Goal: Task Accomplishment & Management: Manage account settings

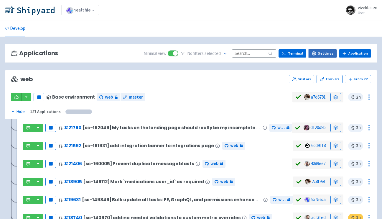
click at [323, 53] on link "Settings" at bounding box center [323, 53] width 28 height 8
click at [336, 99] on link at bounding box center [336, 97] width 11 height 8
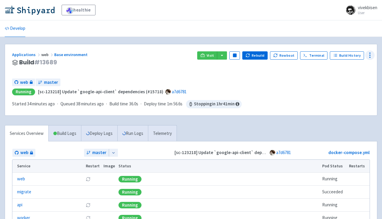
click at [369, 55] on icon at bounding box center [370, 55] width 7 height 7
click at [354, 99] on span "Env Vars" at bounding box center [347, 100] width 39 height 8
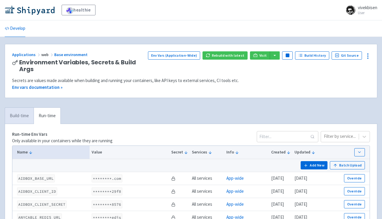
click at [13, 117] on link "Build-time" at bounding box center [19, 116] width 29 height 16
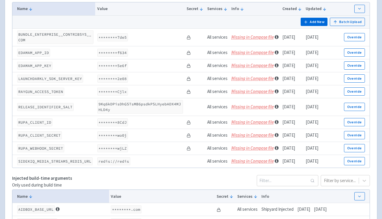
scroll to position [12, 0]
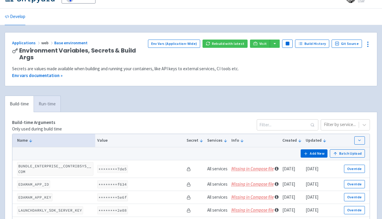
click at [50, 108] on link "Run-time" at bounding box center [47, 104] width 27 height 16
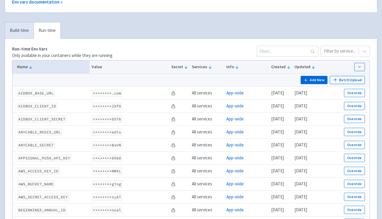
scroll to position [0, 0]
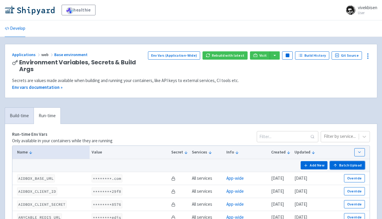
click at [344, 163] on button "Batch Upload" at bounding box center [347, 165] width 35 height 8
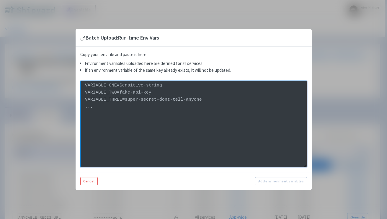
click at [150, 128] on textarea at bounding box center [193, 124] width 226 height 86
paste textarea "STRIPE_STARTER_MONTHLY_PRICE_ID=price_1On6OsHic59o0fEwHD2n5cEg STRIPE_ESSENTIAL…"
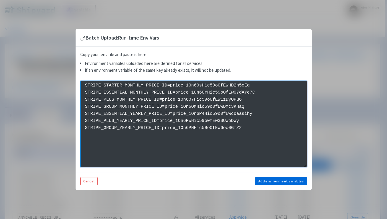
type textarea "STRIPE_STARTER_MONTHLY_PRICE_ID=price_1On6OsHic59o0fEwHD2n5cEg STRIPE_ESSENTIAL…"
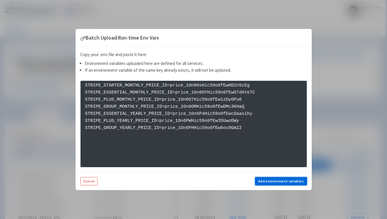
click at [274, 183] on button "Add environment variables" at bounding box center [281, 181] width 52 height 8
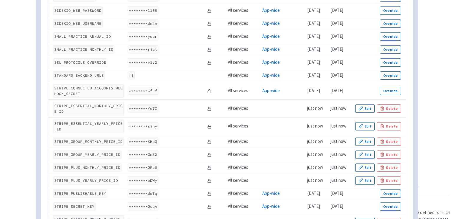
scroll to position [1877, 0]
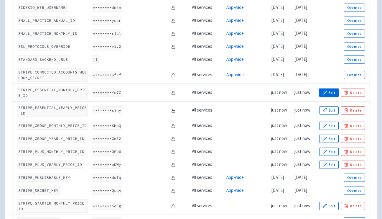
click at [337, 97] on button "Edit" at bounding box center [328, 92] width 19 height 8
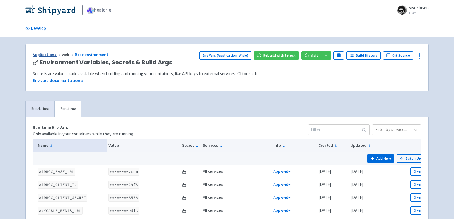
click at [53, 53] on link "Applications" at bounding box center [47, 54] width 29 height 5
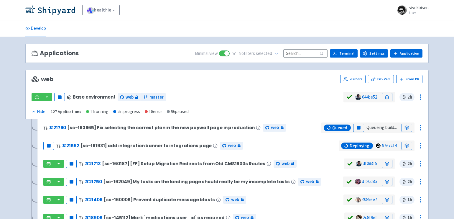
click at [305, 54] on input at bounding box center [305, 53] width 44 height 8
click at [279, 53] on icon at bounding box center [277, 54] width 4 height 4
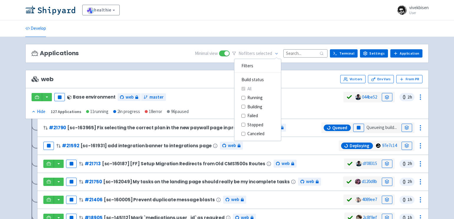
click at [260, 108] on label "Building" at bounding box center [254, 107] width 15 height 7
click at [245, 108] on input "Building" at bounding box center [244, 107] width 4 height 4
checkbox input "true"
checkbox input "false"
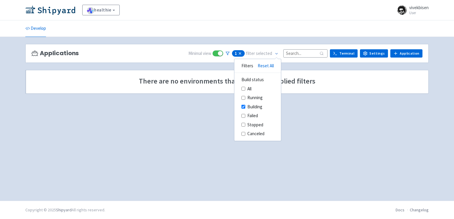
click at [262, 99] on label "Running" at bounding box center [254, 97] width 15 height 7
click at [245, 99] on input "Running" at bounding box center [244, 98] width 4 height 4
checkbox input "true"
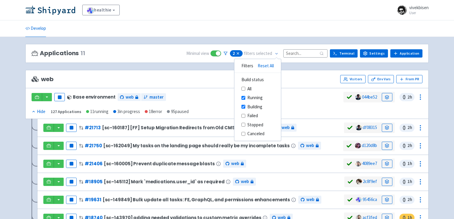
click at [262, 106] on label "Building" at bounding box center [254, 107] width 15 height 7
click at [245, 106] on input "Building" at bounding box center [244, 107] width 4 height 4
checkbox input "false"
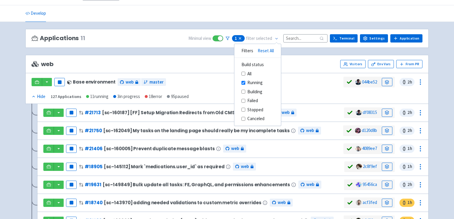
scroll to position [19, 0]
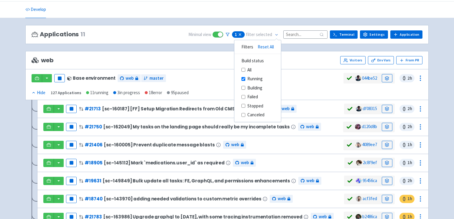
click at [300, 65] on div "web Visitors Env Vars From PR" at bounding box center [226, 60] width 403 height 18
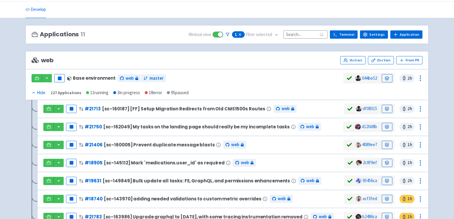
click at [295, 37] on input at bounding box center [305, 34] width 44 height 8
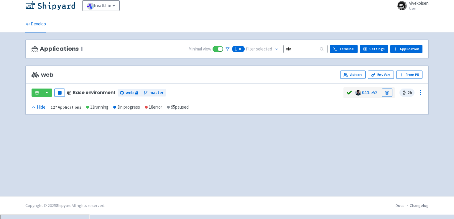
scroll to position [0, 0]
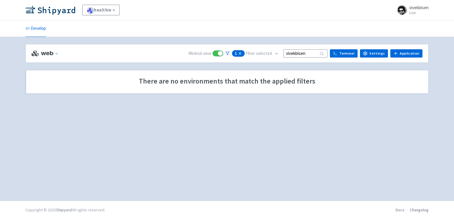
type input "vivekbisen"
click at [242, 53] on icon at bounding box center [240, 53] width 4 height 4
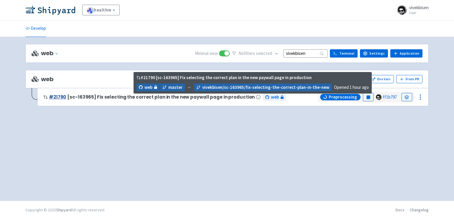
click at [54, 96] on link "# 21790" at bounding box center [57, 97] width 17 height 6
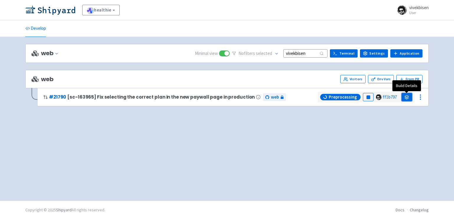
click at [406, 99] on link at bounding box center [407, 97] width 11 height 8
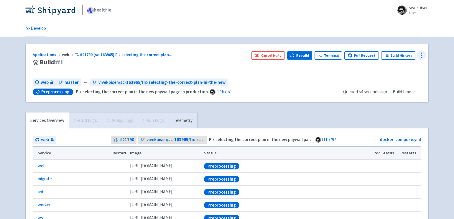
click at [422, 56] on icon at bounding box center [421, 55] width 7 height 7
click at [396, 96] on span "Env Vars" at bounding box center [399, 100] width 39 height 8
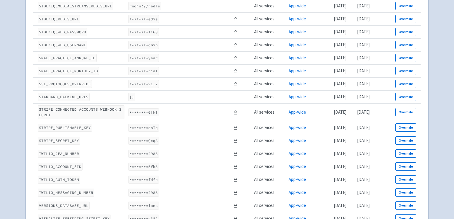
scroll to position [1699, 0]
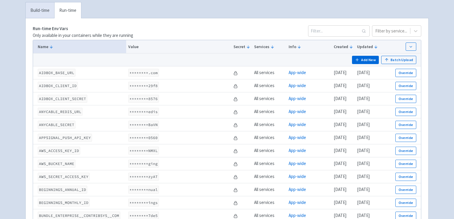
scroll to position [0, 0]
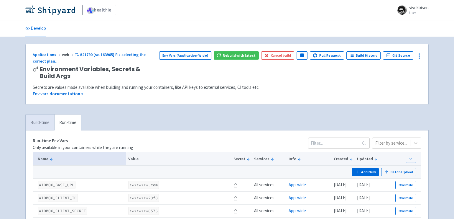
click at [38, 118] on link "Build-time" at bounding box center [40, 122] width 29 height 16
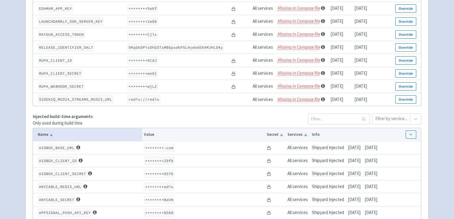
scroll to position [1997, 0]
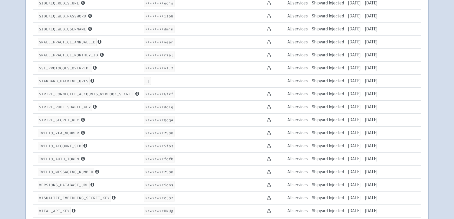
click at [415, 100] on td at bounding box center [401, 93] width 42 height 13
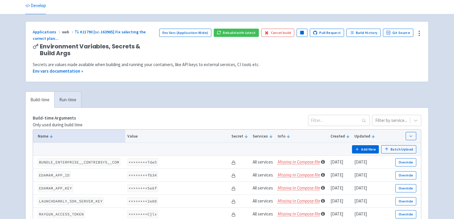
scroll to position [0, 0]
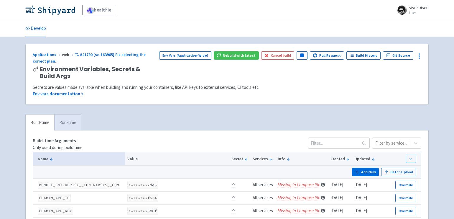
click at [64, 121] on link "Run-time" at bounding box center [67, 122] width 27 height 16
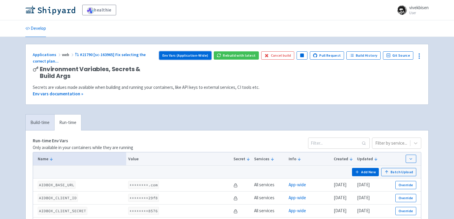
click at [201, 55] on link "Env Vars (Application-Wide)" at bounding box center [185, 55] width 52 height 8
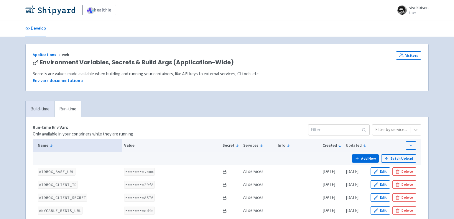
scroll to position [30, 0]
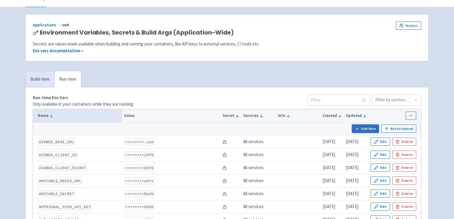
click at [357, 125] on button "Add New" at bounding box center [365, 128] width 27 height 8
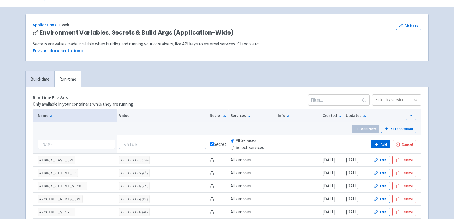
click at [387, 124] on td "Add New Batch Upload" at bounding box center [227, 128] width 388 height 13
click at [389, 129] on icon "button" at bounding box center [387, 129] width 4 height 4
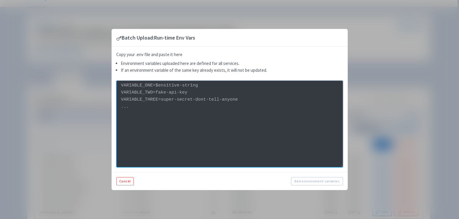
click at [231, 110] on textarea at bounding box center [229, 124] width 226 height 86
paste textarea "Rails.configuration.secrets.stripe_plan_price_ids"
type textarea "Rails.configuration.secrets.stripe_plan_price_ids"
click at [229, 112] on textarea at bounding box center [229, 124] width 226 height 86
paste textarea "STRIPE_STARTER_MONTHLY_PRICE_ID=price_1On6OsHic59o0fEwHD2n5cEg STRIPE_ESSENTIAL…"
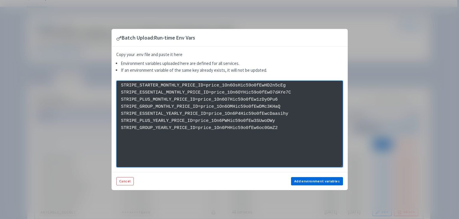
type textarea "STRIPE_STARTER_MONTHLY_PRICE_ID=price_1On6OsHic59o0fEwHD2n5cEg STRIPE_ESSENTIAL…"
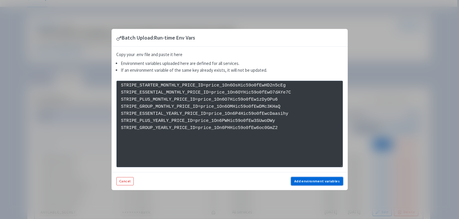
click at [336, 184] on button "Add environment variables" at bounding box center [317, 181] width 52 height 8
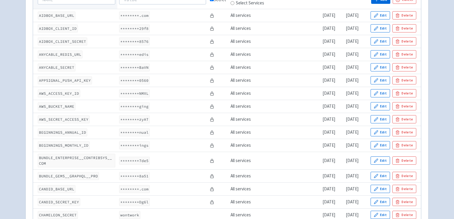
scroll to position [32, 0]
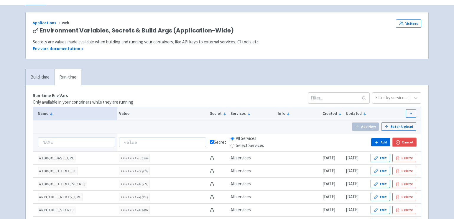
click at [404, 143] on button "Cancel" at bounding box center [405, 142] width 24 height 8
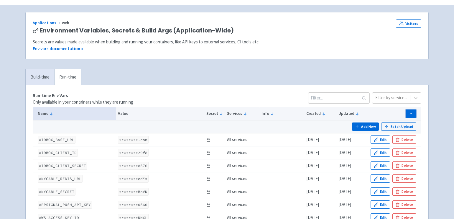
click at [406, 115] on button "button" at bounding box center [411, 113] width 11 height 8
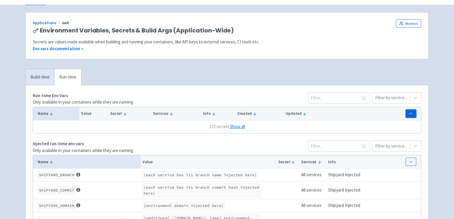
click at [410, 114] on icon "button" at bounding box center [411, 113] width 4 height 4
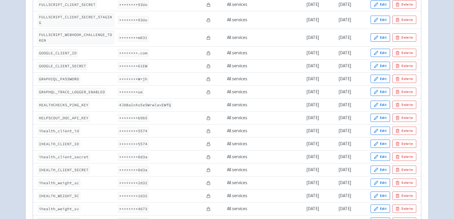
scroll to position [0, 0]
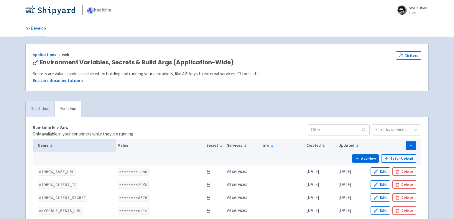
click at [39, 108] on link "Build-time" at bounding box center [40, 109] width 29 height 16
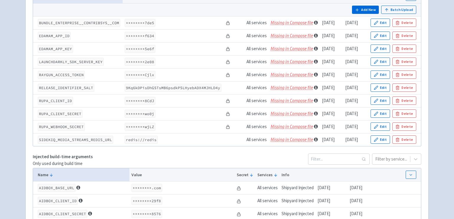
scroll to position [1978, 0]
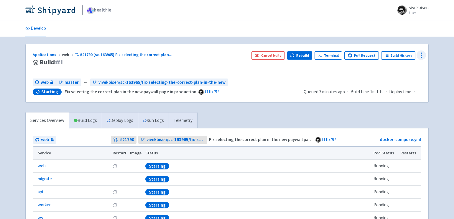
click at [423, 58] on icon at bounding box center [421, 55] width 7 height 7
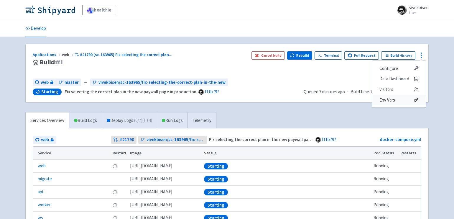
click at [404, 97] on span "Env Vars" at bounding box center [399, 100] width 39 height 8
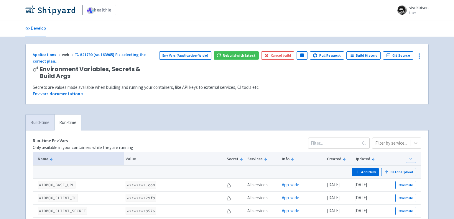
click at [37, 122] on link "Build-time" at bounding box center [40, 122] width 29 height 16
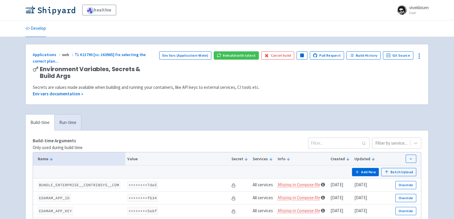
click at [407, 103] on div "Applications web #21790 [sc-163965] Fix selecting the correct plan ... Environm…" at bounding box center [227, 74] width 403 height 60
click at [423, 57] on div "Applications web #21790 [sc-163965] Fix selecting the correct plan ... Environm…" at bounding box center [227, 74] width 403 height 60
click at [422, 58] on icon at bounding box center [419, 55] width 7 height 7
click at [313, 89] on div "Secrets are values made available when building and running your containers, li…" at bounding box center [227, 87] width 389 height 7
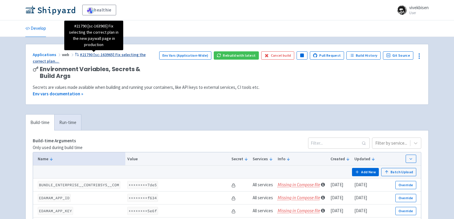
click at [87, 53] on span "#21790 [sc-163965] Fix selecting the correct plan ..." at bounding box center [89, 58] width 113 height 12
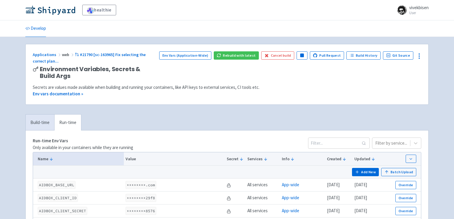
scroll to position [4, 0]
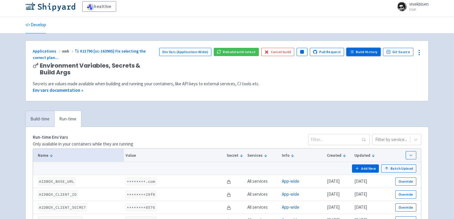
click at [361, 52] on link "Build History" at bounding box center [364, 52] width 34 height 8
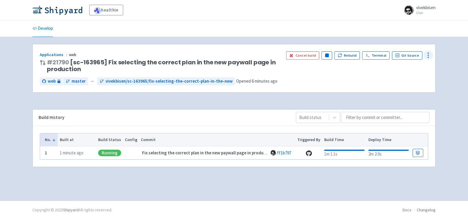
click at [428, 54] on icon at bounding box center [428, 55] width 7 height 7
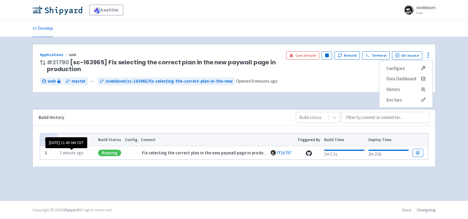
click at [69, 155] on td "1 minute ago" at bounding box center [77, 152] width 38 height 13
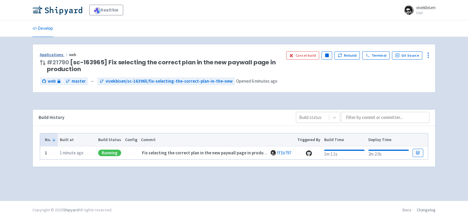
click at [62, 56] on link "Applications" at bounding box center [54, 54] width 29 height 5
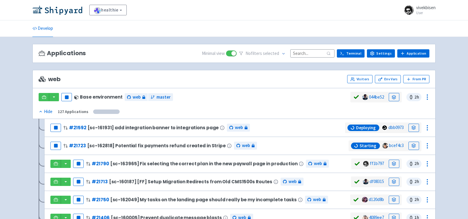
click at [309, 52] on input at bounding box center [312, 53] width 44 height 8
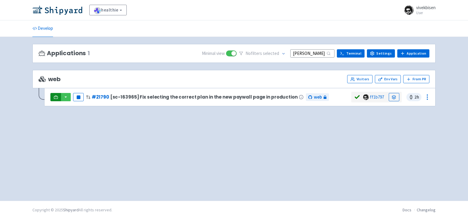
type input "[PERSON_NAME]"
click at [56, 99] on link at bounding box center [55, 97] width 11 height 8
click at [396, 98] on icon at bounding box center [394, 98] width 4 height 1
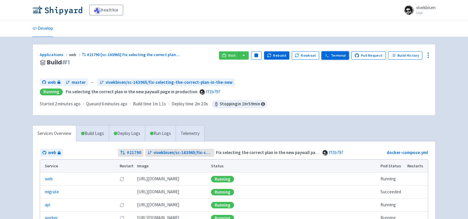
click at [342, 55] on link "Terminal" at bounding box center [335, 55] width 27 height 8
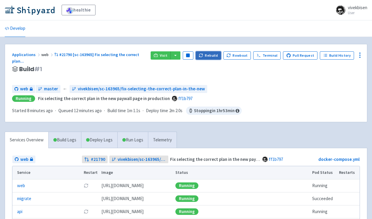
click at [219, 53] on button "Rebuild" at bounding box center [208, 55] width 25 height 8
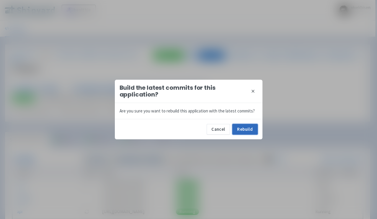
click at [252, 130] on button "Rebuild" at bounding box center [244, 129] width 25 height 11
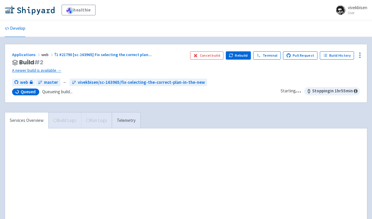
click at [246, 108] on div "Applications web #21790 [sc-163965] Fix selecting the correct plan ... Build # …" at bounding box center [186, 149] width 363 height 210
